Goal: Information Seeking & Learning: Find contact information

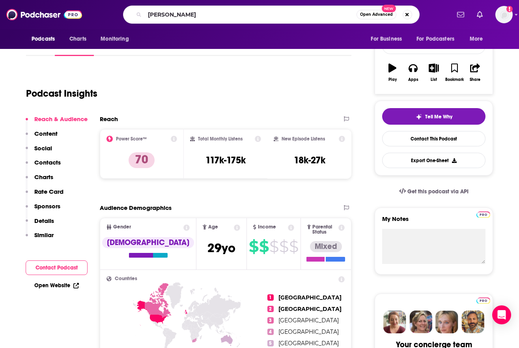
type input "[PERSON_NAME]"
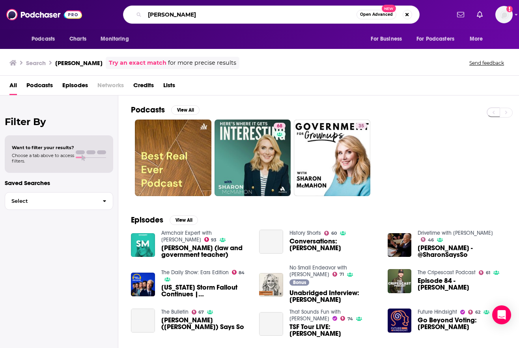
drag, startPoint x: 209, startPoint y: 16, endPoint x: 136, endPoint y: 11, distance: 72.3
click at [136, 11] on div "[PERSON_NAME] Open Advanced New" at bounding box center [271, 15] width 297 height 18
type input "[PERSON_NAME]"
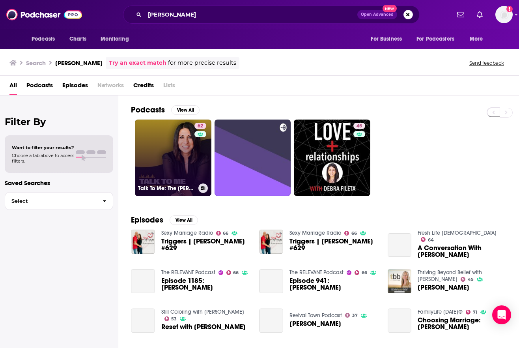
click at [179, 161] on link "62 Talk To Me: The [PERSON_NAME] Podcast" at bounding box center [173, 157] width 76 height 76
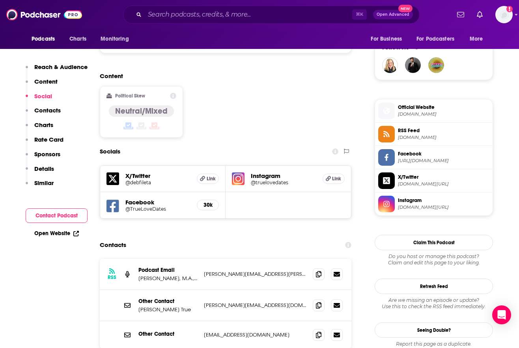
scroll to position [602, 0]
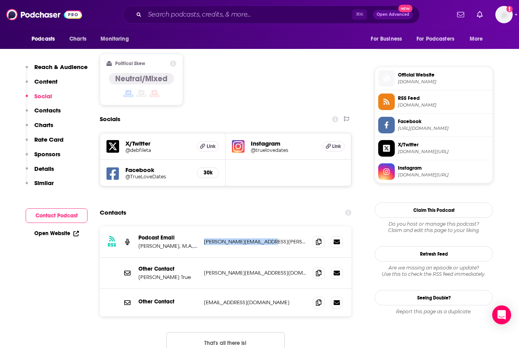
drag, startPoint x: 270, startPoint y: 194, endPoint x: 204, endPoint y: 196, distance: 65.5
click at [204, 238] on p "[PERSON_NAME][EMAIL_ADDRESS][PERSON_NAME][DOMAIN_NAME]" at bounding box center [255, 241] width 103 height 7
copy p "[PERSON_NAME][EMAIL_ADDRESS][PERSON_NAME][DOMAIN_NAME]"
click at [240, 13] on input "Search podcasts, credits, & more..." at bounding box center [248, 14] width 207 height 13
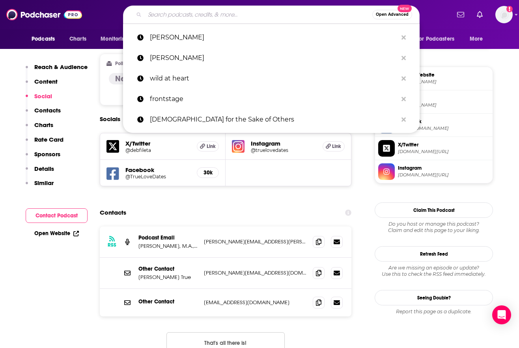
paste input "[PERSON_NAME]-O Radio"
type input "[PERSON_NAME]-O Radio"
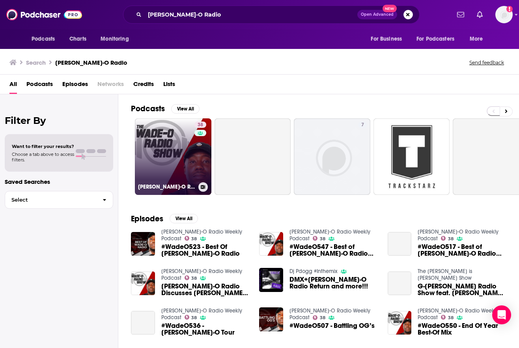
click at [180, 155] on link "38 [PERSON_NAME]-O Radio Weekly Podcast" at bounding box center [173, 156] width 76 height 76
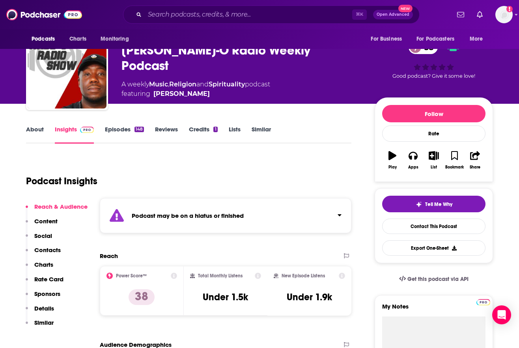
scroll to position [30, 0]
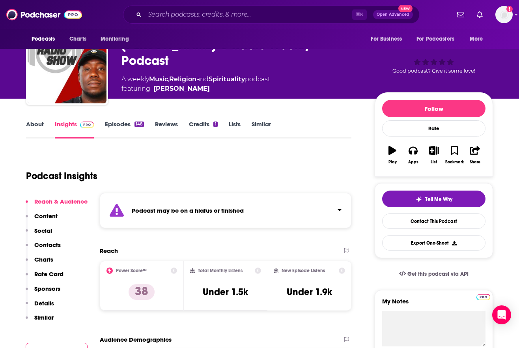
click at [119, 125] on link "Episodes 148" at bounding box center [124, 129] width 39 height 18
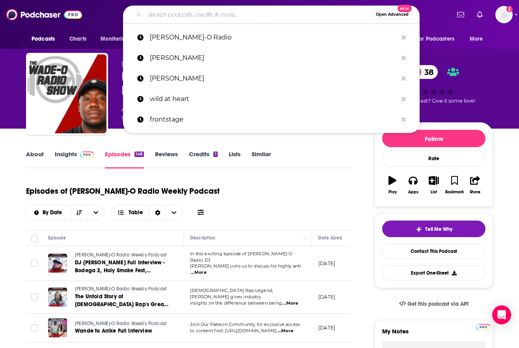
click at [252, 10] on input "Search podcasts, credits, & more..." at bounding box center [259, 14] width 228 height 13
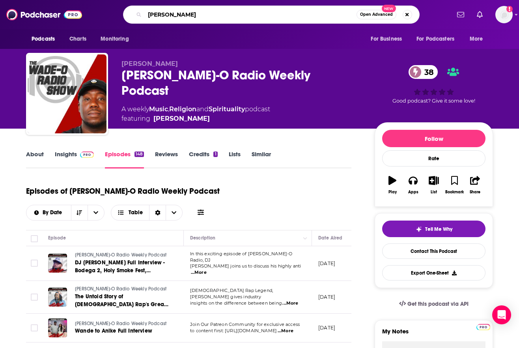
type input "[PERSON_NAME]"
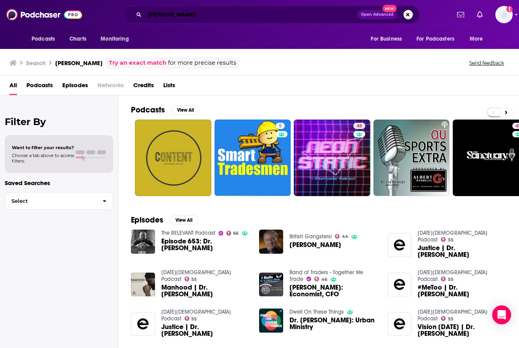
click at [224, 15] on input "[PERSON_NAME]" at bounding box center [251, 14] width 213 height 13
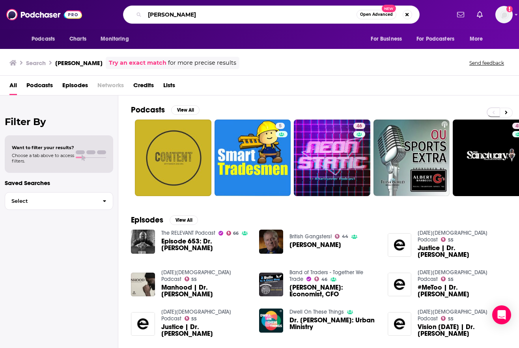
drag, startPoint x: 187, startPoint y: 16, endPoint x: 122, endPoint y: 15, distance: 64.7
click at [122, 15] on div "[PERSON_NAME] Open Advanced New" at bounding box center [271, 15] width 358 height 18
type input "[PERSON_NAME]"
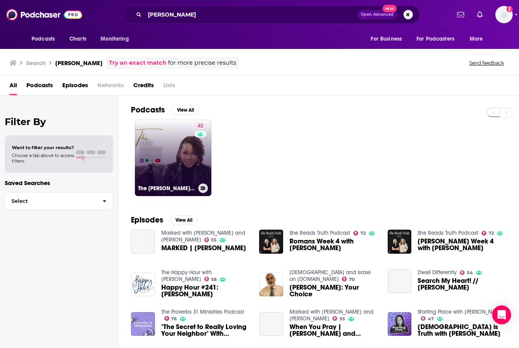
click at [164, 164] on link "42 The [PERSON_NAME] Podcast" at bounding box center [173, 157] width 76 height 76
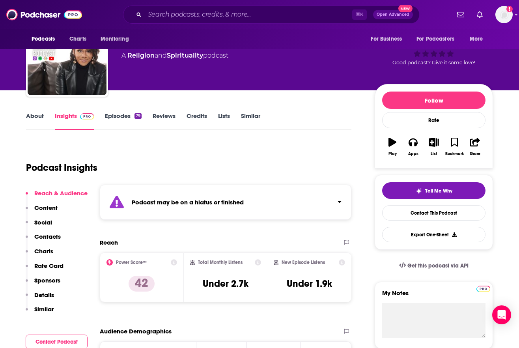
scroll to position [40, 0]
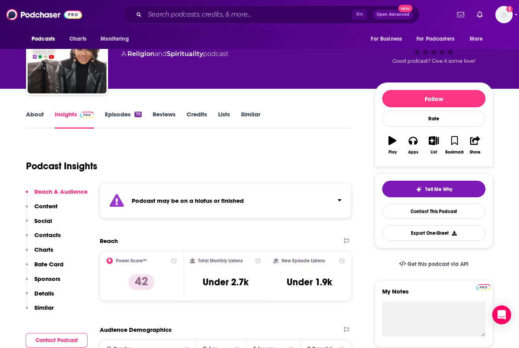
click at [117, 113] on link "Episodes 79" at bounding box center [123, 119] width 37 height 18
